Goal: Information Seeking & Learning: Learn about a topic

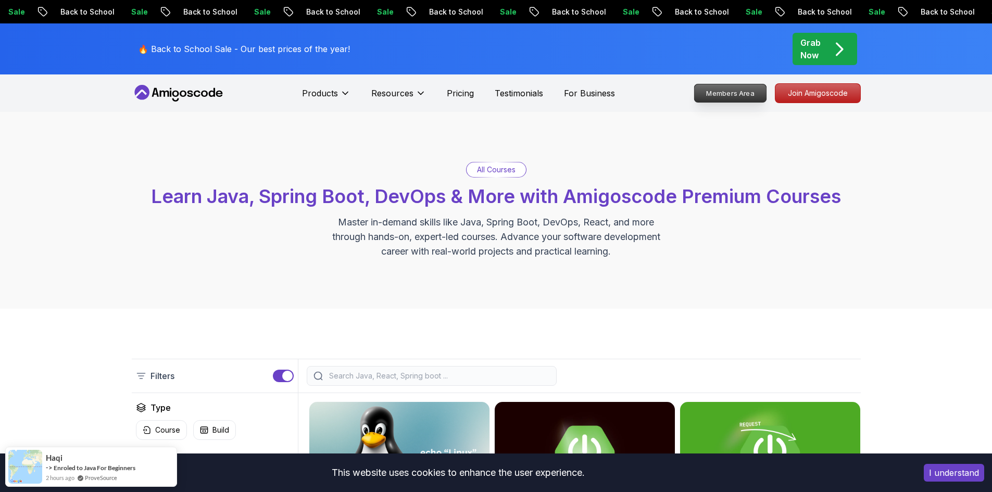
click at [739, 96] on p "Members Area" at bounding box center [730, 93] width 72 height 18
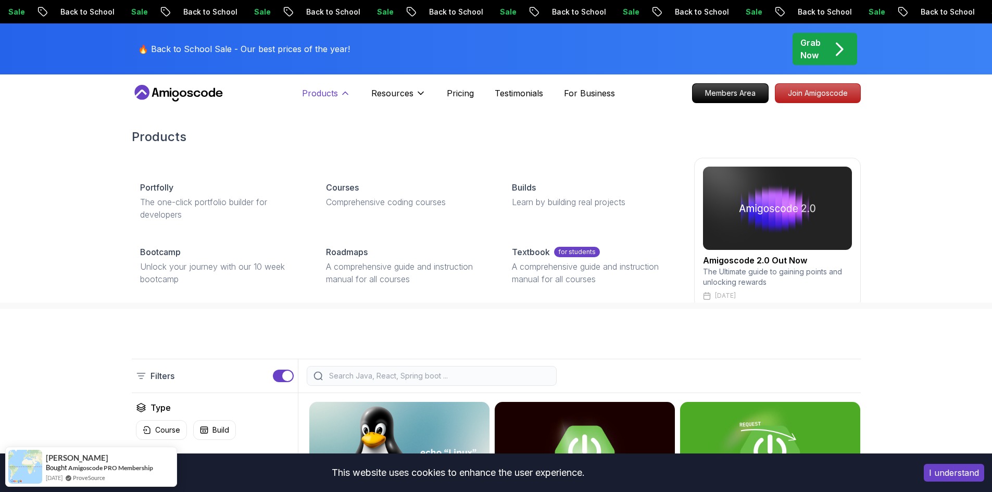
click at [349, 93] on icon at bounding box center [345, 93] width 10 height 10
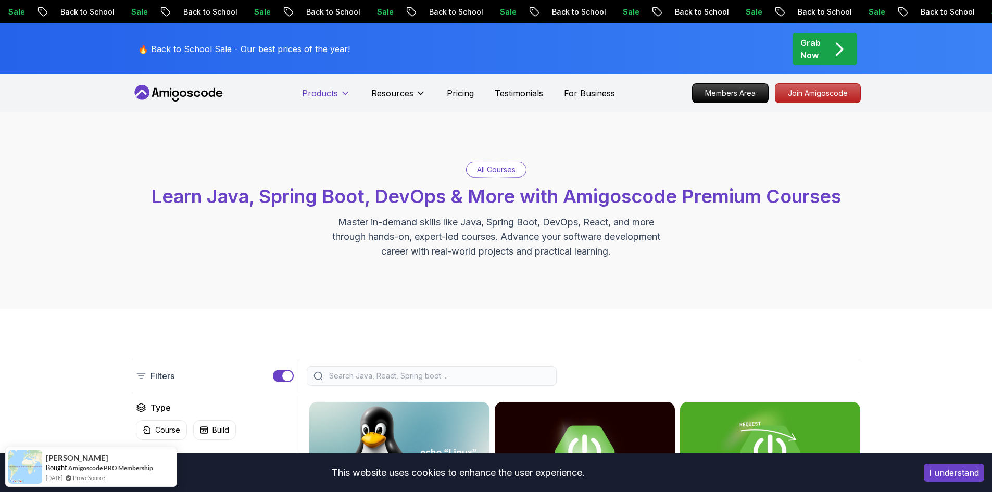
click at [349, 93] on icon at bounding box center [345, 93] width 10 height 10
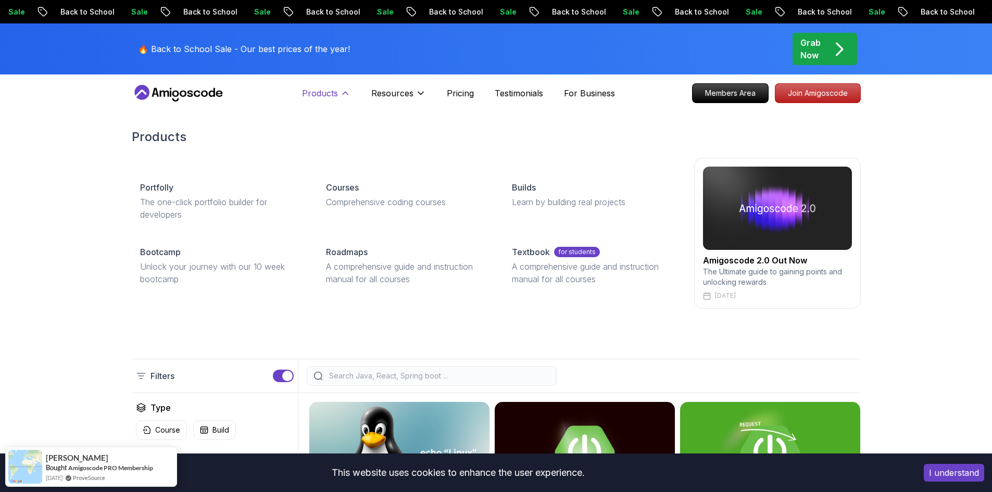
click at [349, 93] on icon at bounding box center [345, 93] width 10 height 10
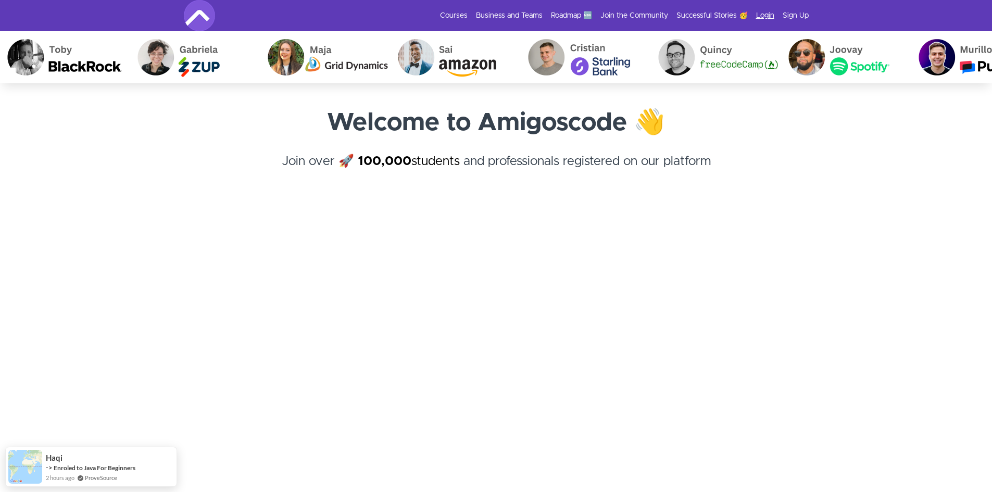
click at [765, 16] on link "Login" at bounding box center [765, 15] width 18 height 10
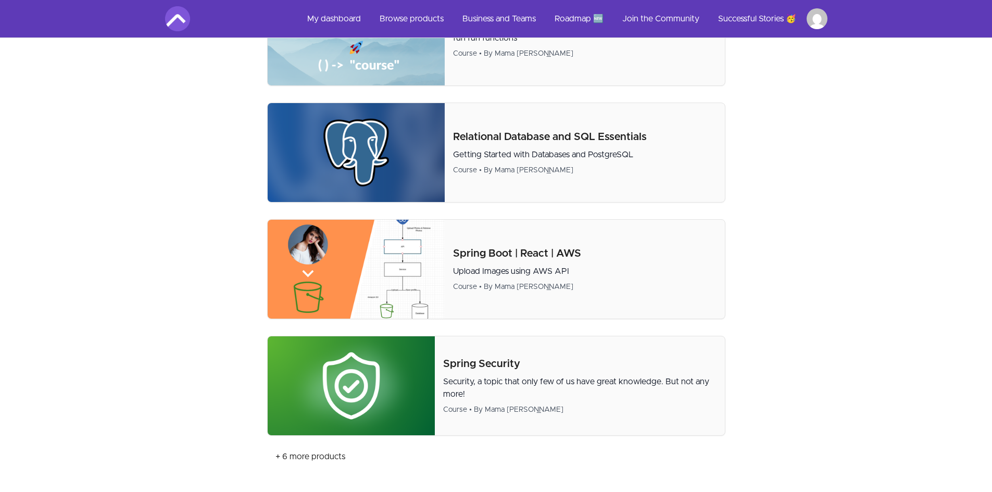
scroll to position [417, 0]
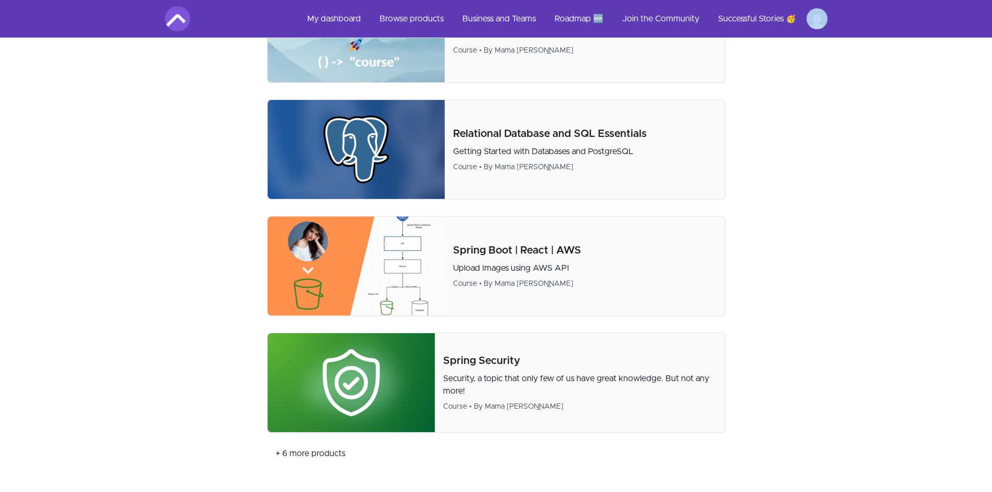
click at [805, 29] on ul "My dashboard Browse products Business and Teams Roadmap 🆕 Join the Community Su…" at bounding box center [563, 18] width 528 height 25
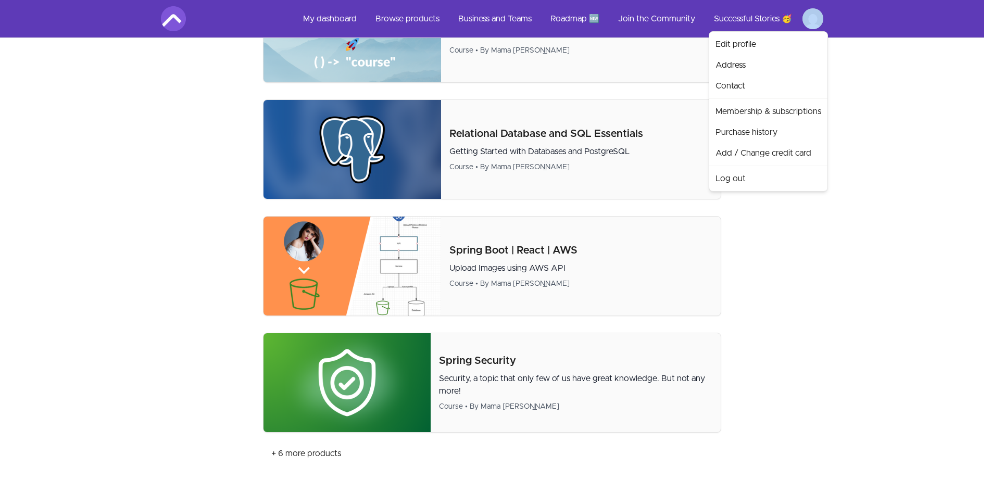
click at [814, 22] on html "Skip to main content Main menu Includes navigation links and user settings My d…" at bounding box center [496, 251] width 992 height 1337
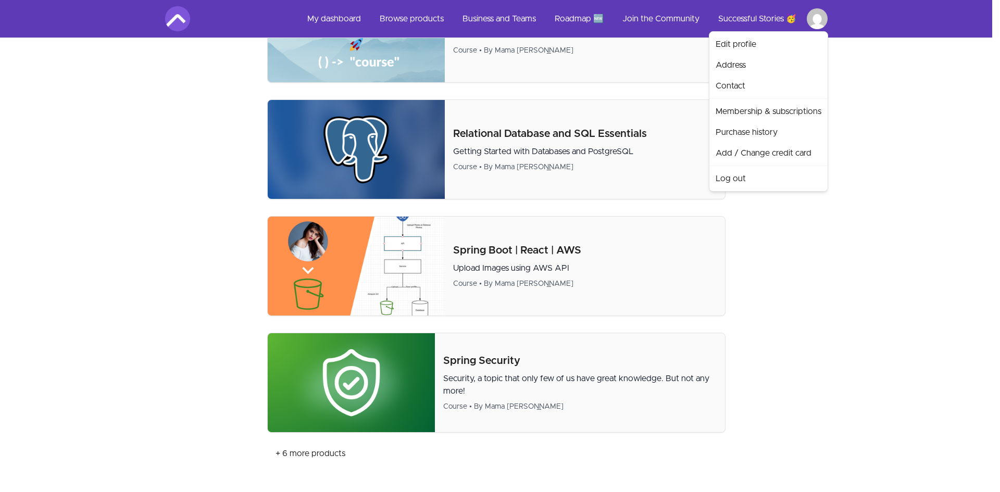
click at [884, 239] on html "Skip to main content Main menu Includes navigation links and user settings My d…" at bounding box center [500, 251] width 1000 height 1337
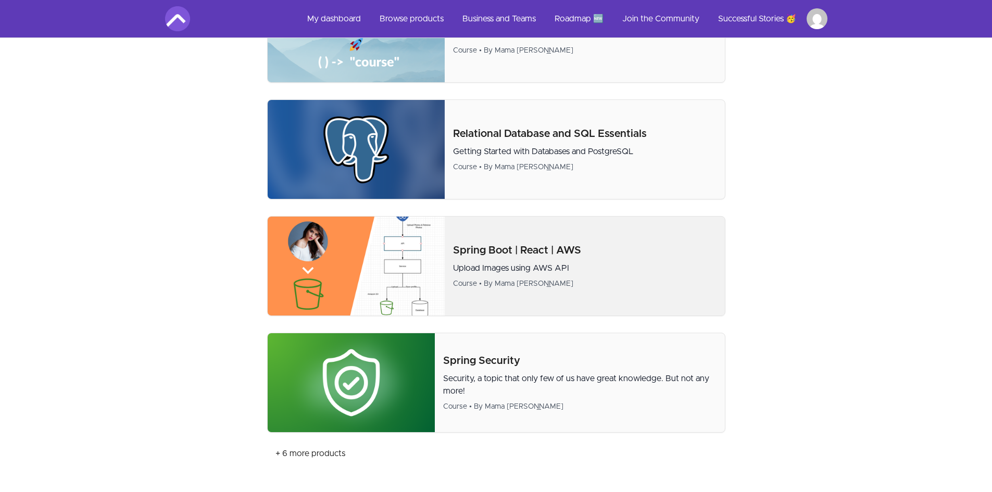
click at [531, 257] on p "Spring Boot | React | AWS" at bounding box center [584, 250] width 263 height 15
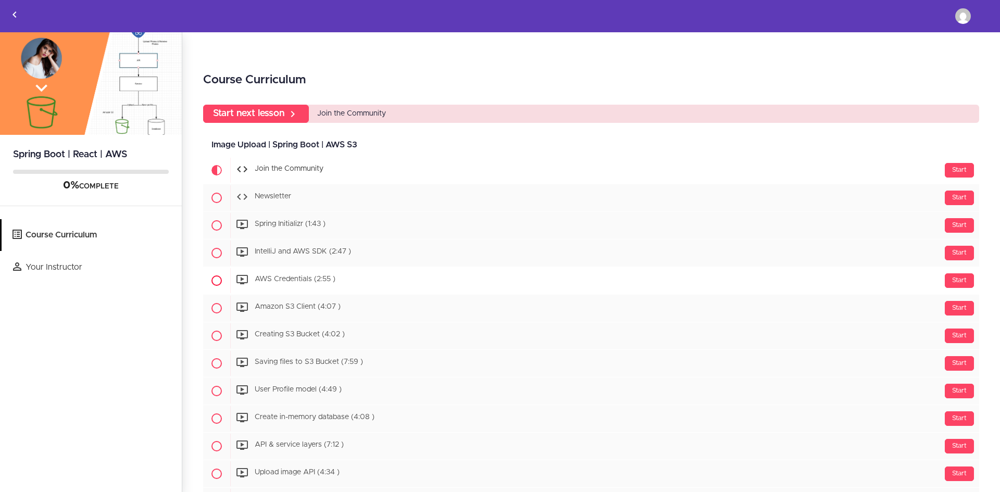
scroll to position [208, 0]
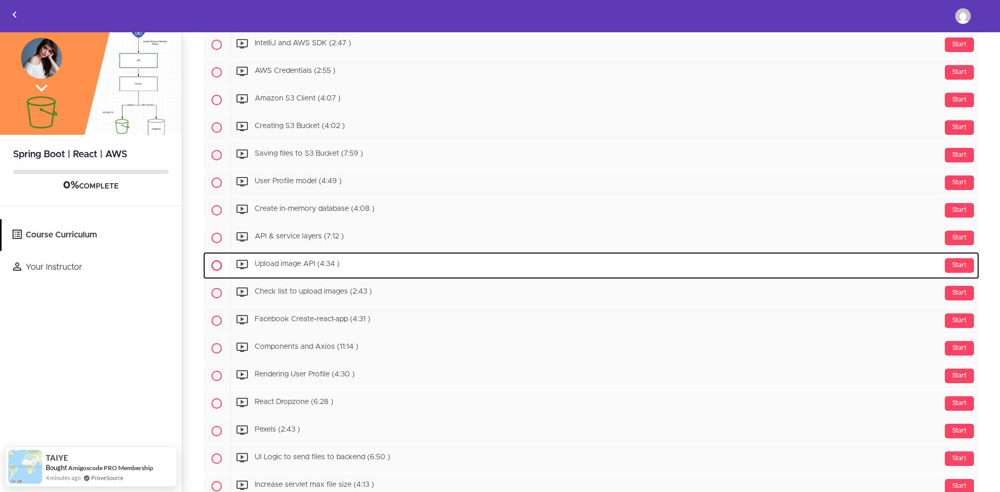
click at [310, 260] on div "Start Upload image API (4:34 )" at bounding box center [604, 265] width 749 height 25
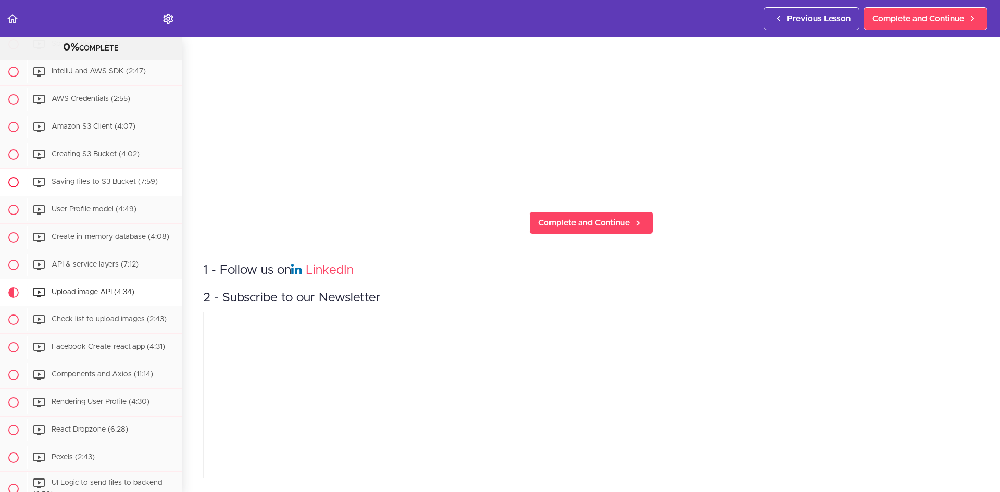
scroll to position [260, 0]
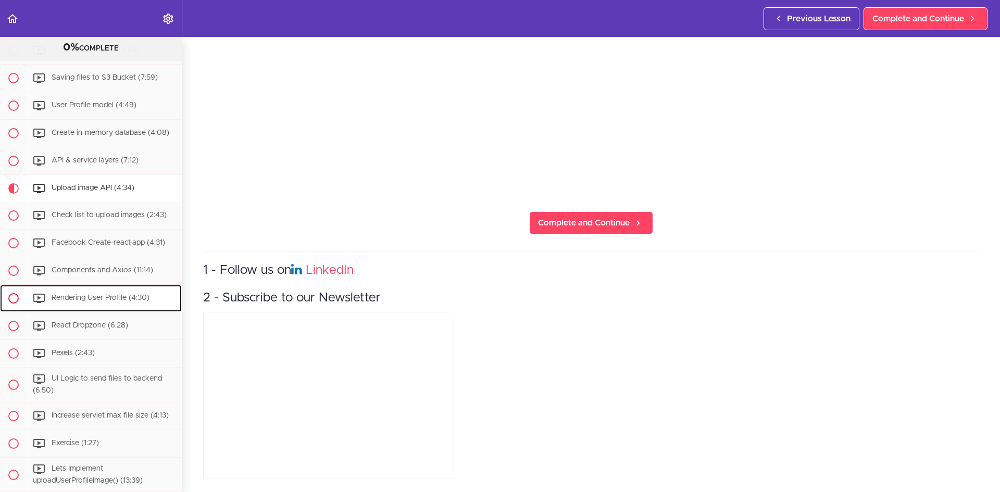
click at [82, 296] on span "Rendering User Profile (4:30)" at bounding box center [101, 297] width 98 height 7
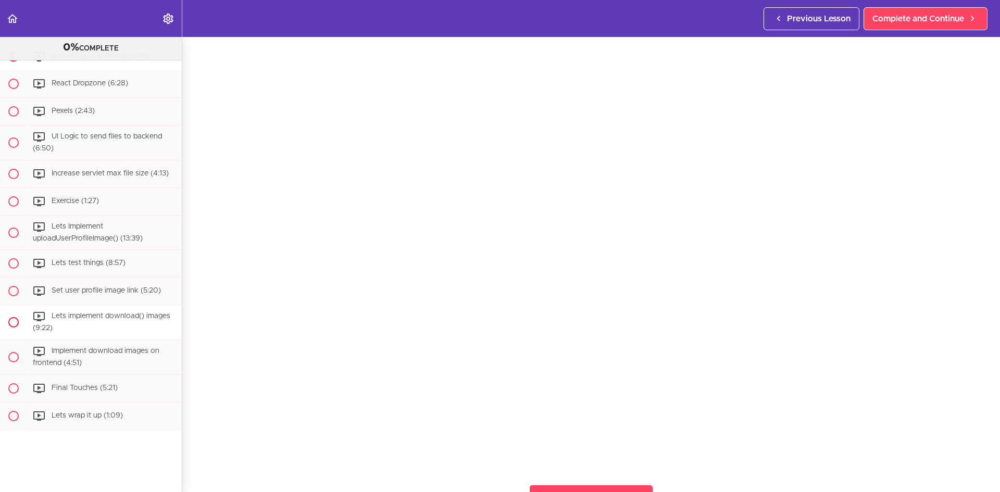
scroll to position [486, 0]
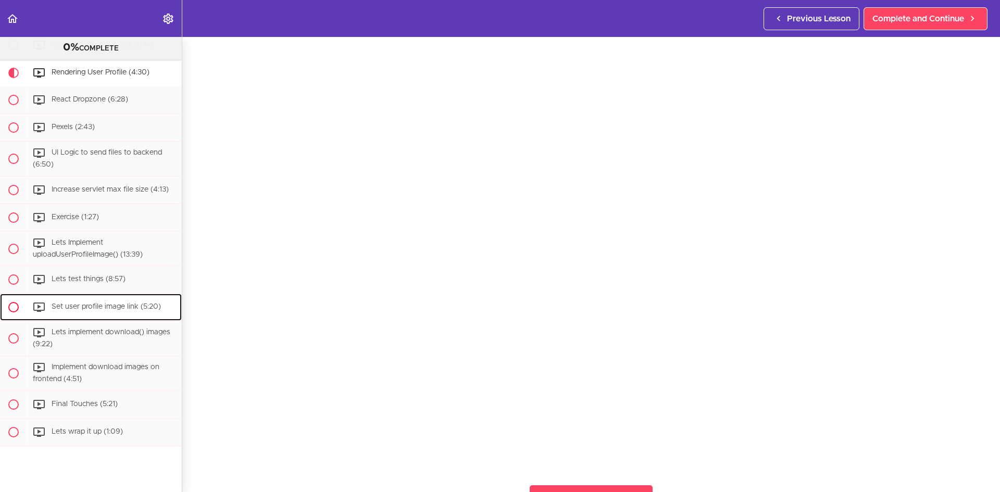
click at [117, 301] on div "Set user profile image link (5:20)" at bounding box center [104, 307] width 155 height 23
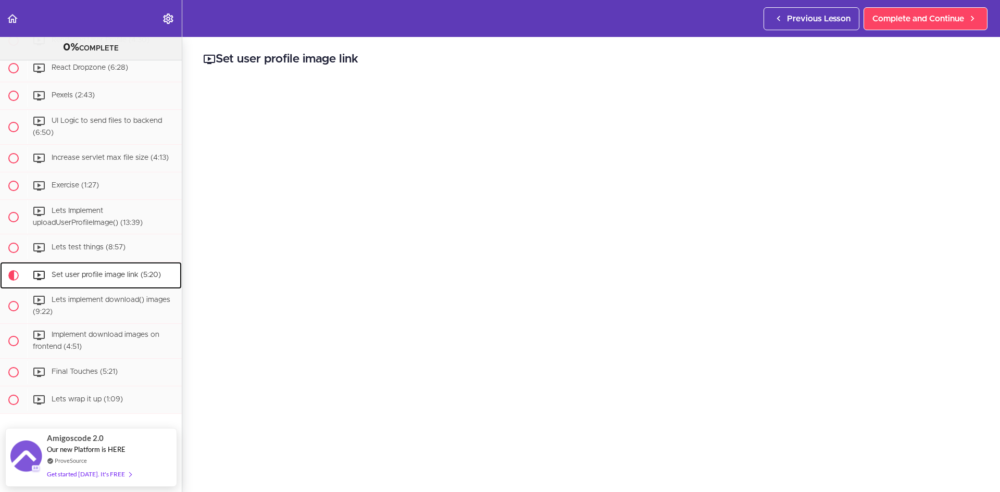
scroll to position [52, 0]
